Goal: Find specific page/section: Find specific page/section

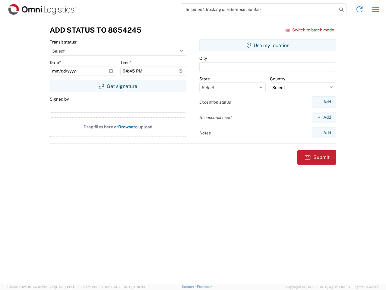
click at [259, 9] on input "search" at bounding box center [259, 9] width 156 height 11
click at [342, 10] on icon at bounding box center [342, 9] width 8 height 8
click at [360, 9] on icon at bounding box center [360, 10] width 10 height 10
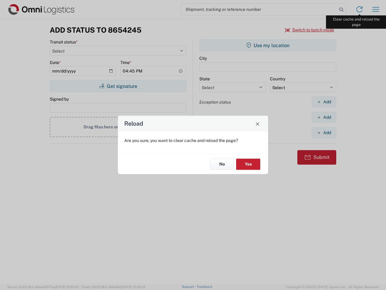
click at [376, 9] on div "Reload Are you sure, you want to clear cache and reload the page? No Yes" at bounding box center [193, 145] width 386 height 290
click at [310, 30] on div "Reload Are you sure, you want to clear cache and reload the page? No Yes" at bounding box center [193, 145] width 386 height 290
click at [118, 86] on div "Reload Are you sure, you want to clear cache and reload the page? No Yes" at bounding box center [193, 145] width 386 height 290
click at [268, 45] on div "Reload Are you sure, you want to clear cache and reload the page? No Yes" at bounding box center [193, 145] width 386 height 290
click at [324, 102] on div "Reload Are you sure, you want to clear cache and reload the page? No Yes" at bounding box center [193, 145] width 386 height 290
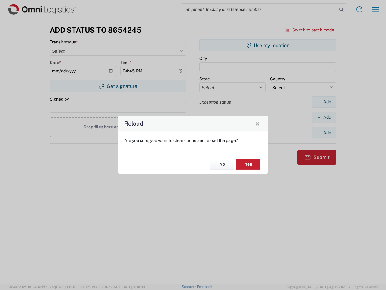
click at [324, 117] on div "Reload Are you sure, you want to clear cache and reload the page? No Yes" at bounding box center [193, 145] width 386 height 290
click at [324, 133] on div "Reload Are you sure, you want to clear cache and reload the page? No Yes" at bounding box center [193, 145] width 386 height 290
